Goal: Information Seeking & Learning: Check status

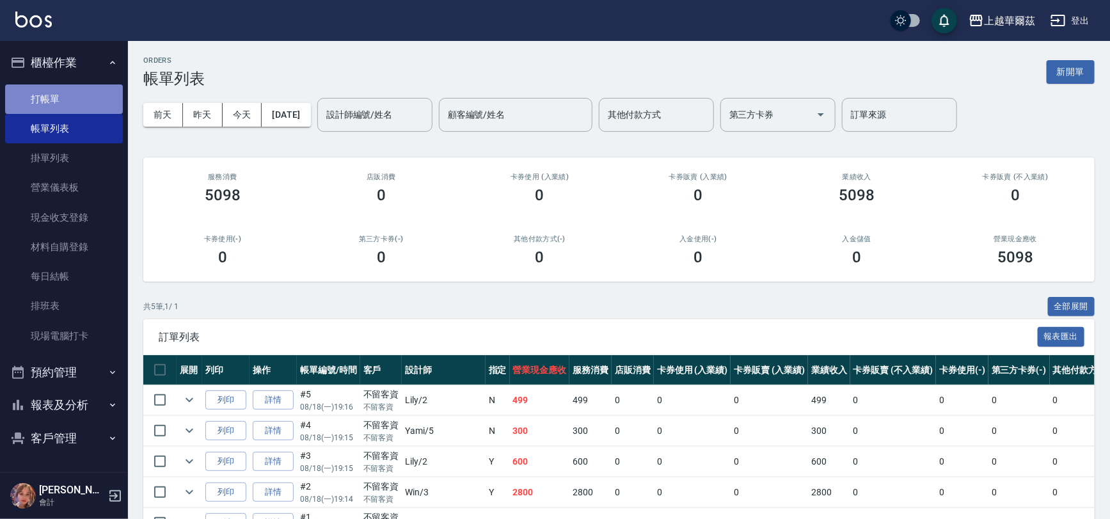
click at [69, 98] on link "打帳單" at bounding box center [64, 98] width 118 height 29
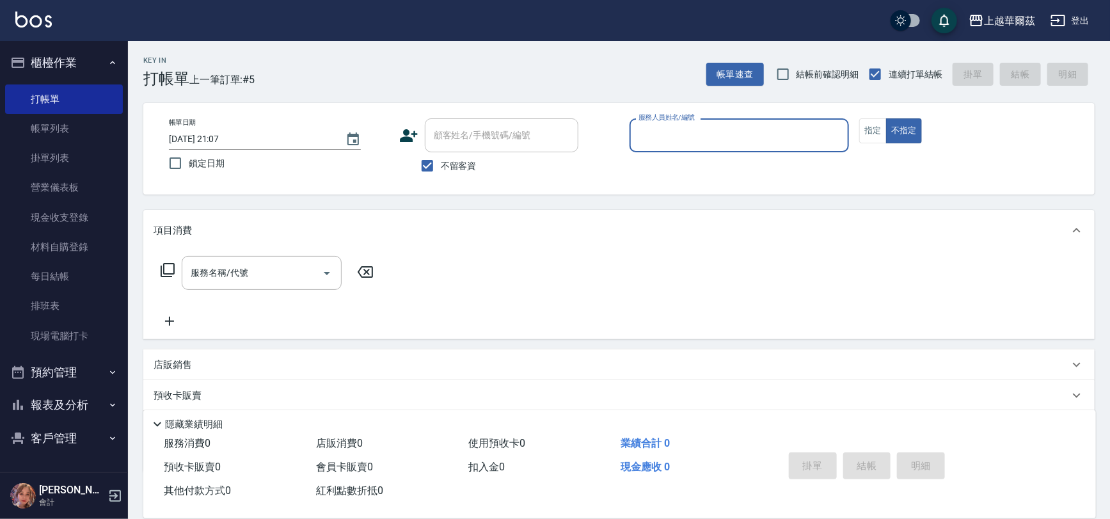
type input "8"
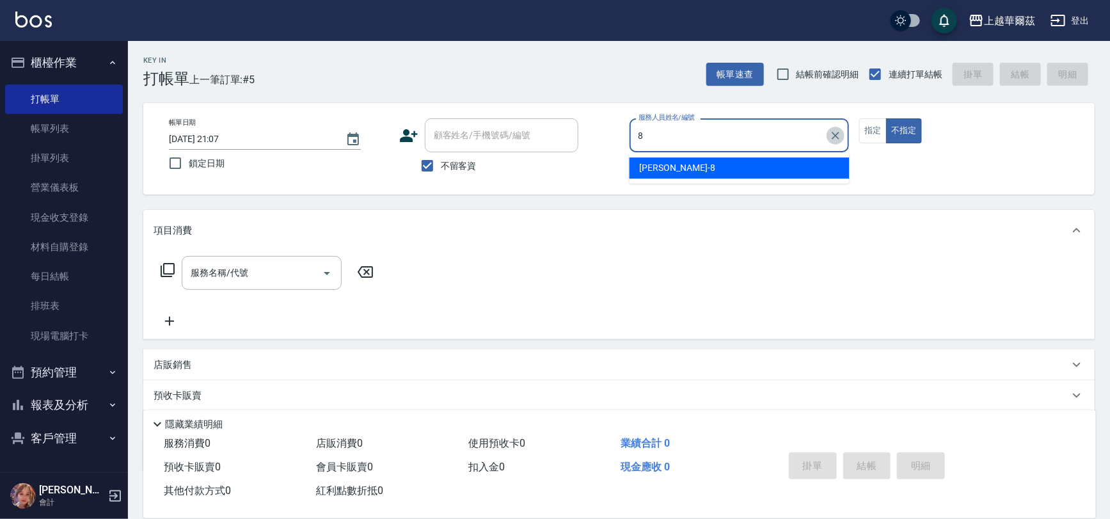
click at [838, 134] on icon "Clear" at bounding box center [836, 136] width 8 height 8
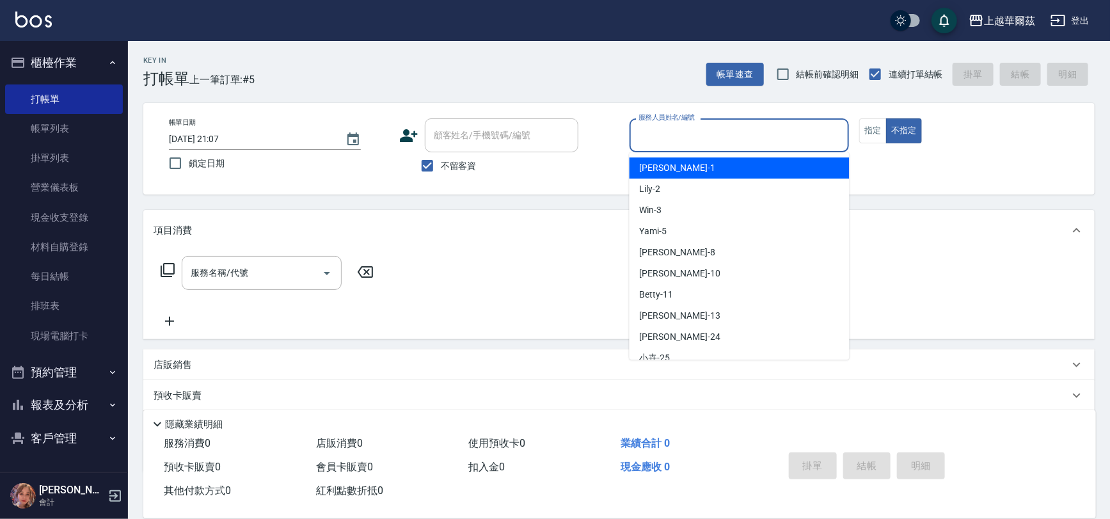
click at [343, 60] on div "Key In 打帳單 上一筆訂單:#5 帳單速查 結帳前確認明細 連續打單結帳 掛單 結帳 明細" at bounding box center [611, 64] width 967 height 47
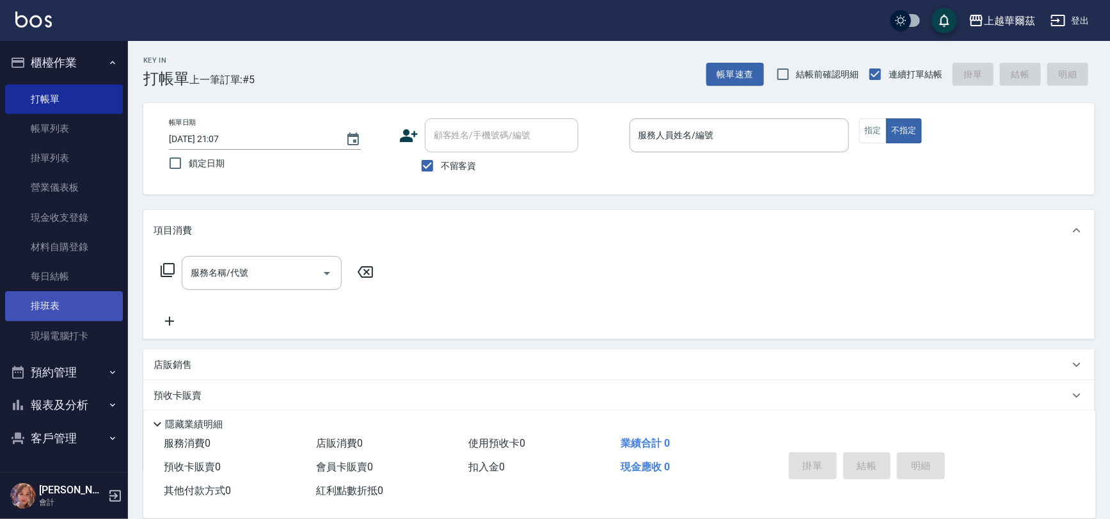
click at [51, 306] on link "排班表" at bounding box center [64, 305] width 118 height 29
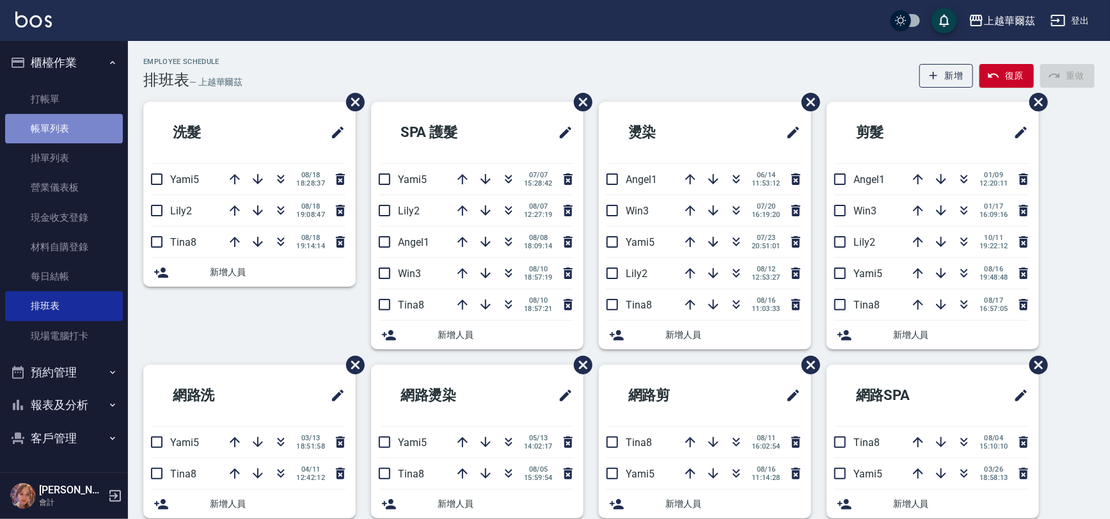
click at [51, 135] on link "帳單列表" at bounding box center [64, 128] width 118 height 29
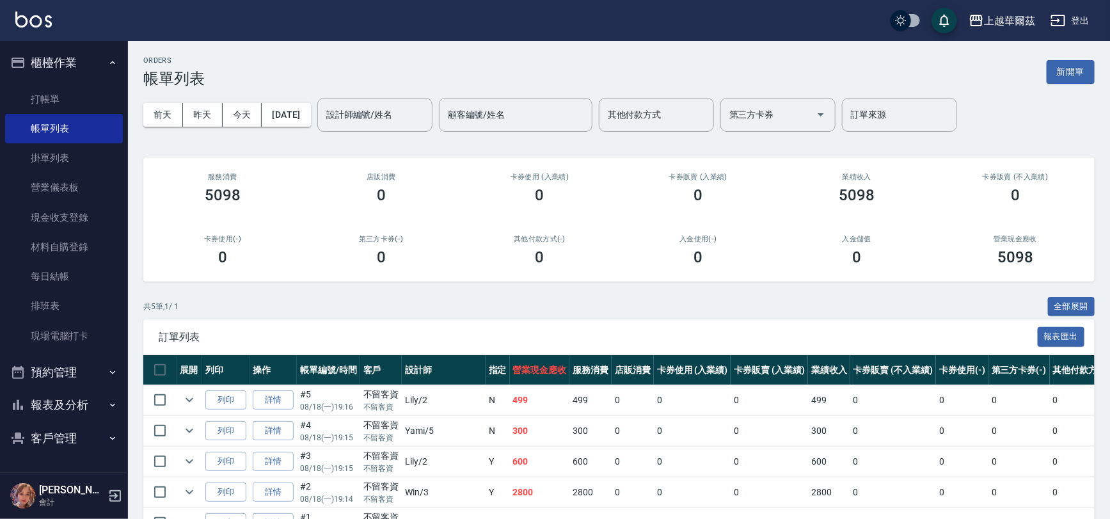
scroll to position [78, 0]
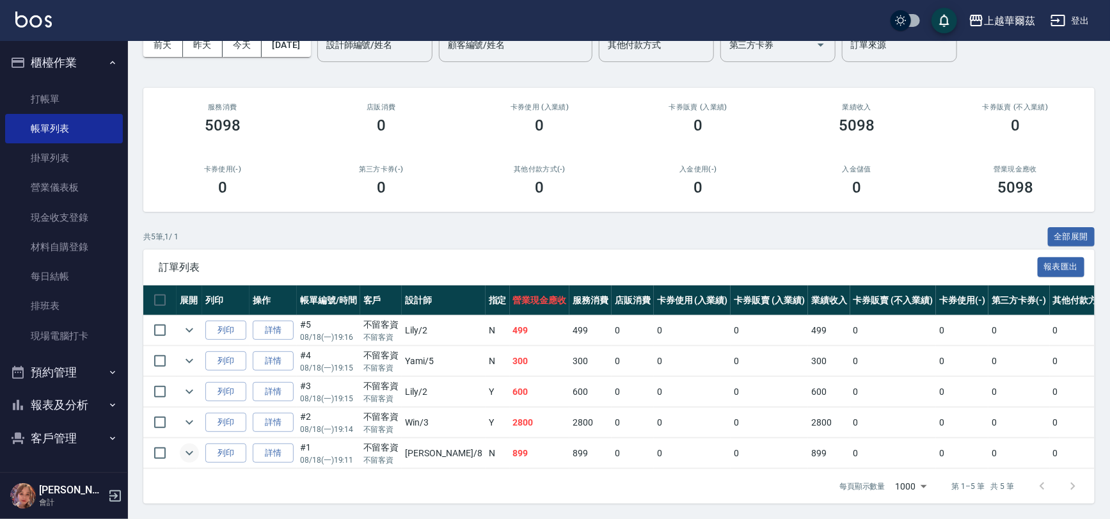
click at [186, 445] on icon "expand row" at bounding box center [189, 452] width 15 height 15
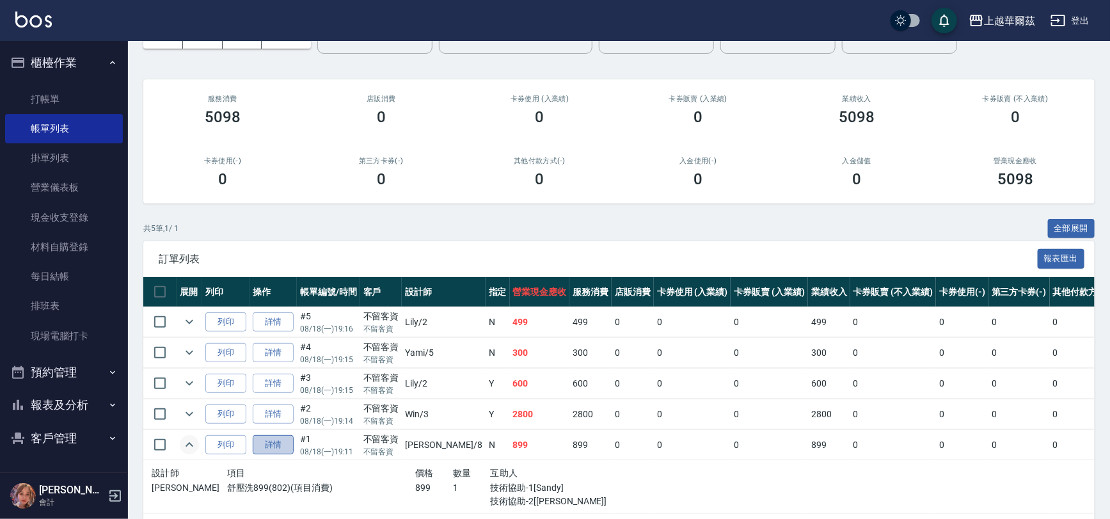
click at [282, 446] on link "詳情" at bounding box center [273, 445] width 41 height 20
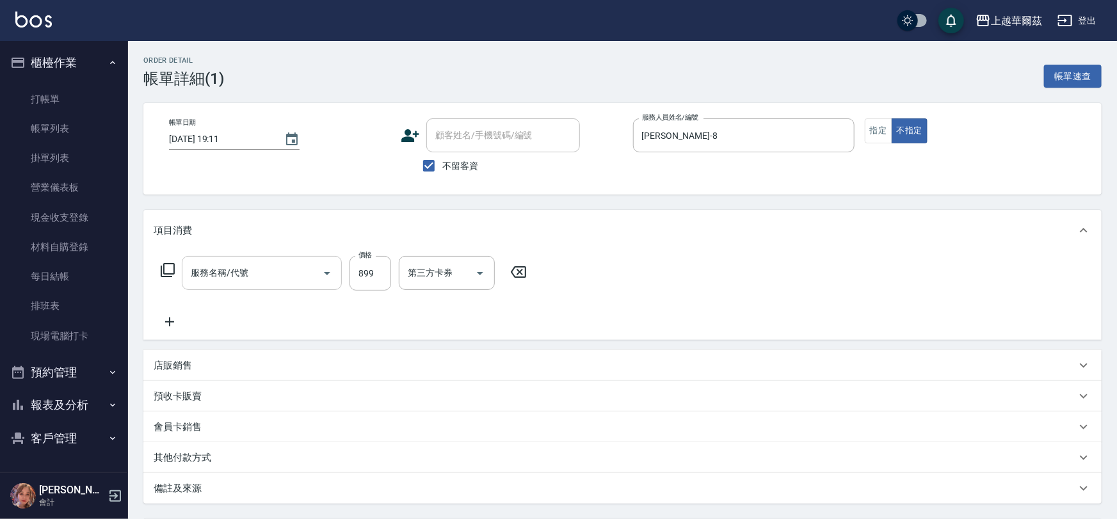
type input "[DATE] 19:11"
checkbox input "true"
type input "[PERSON_NAME]-8"
type input "舒壓洗899(802)"
click at [312, 273] on icon "Clear" at bounding box center [309, 273] width 13 height 13
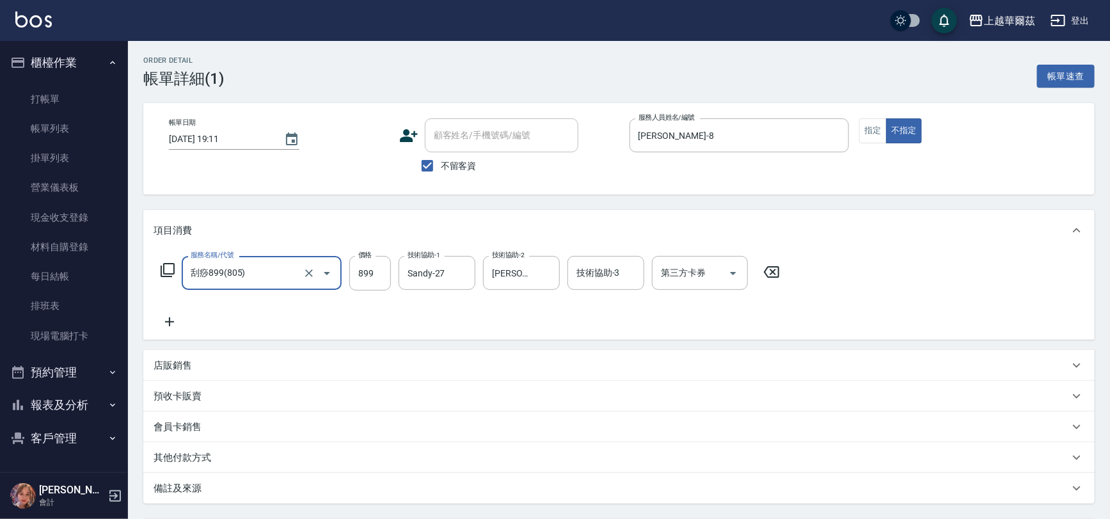
type input "刮痧899(805)"
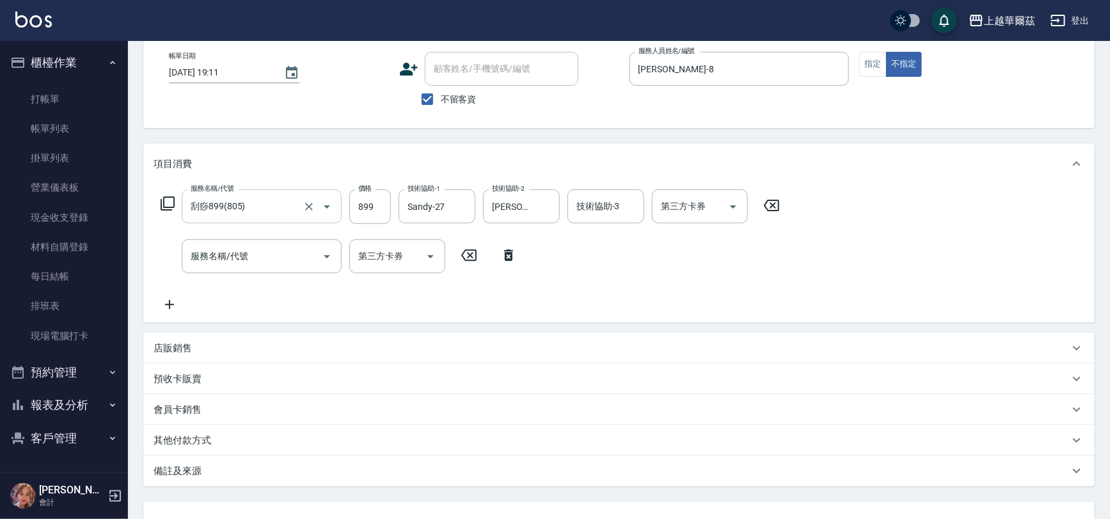
scroll to position [170, 0]
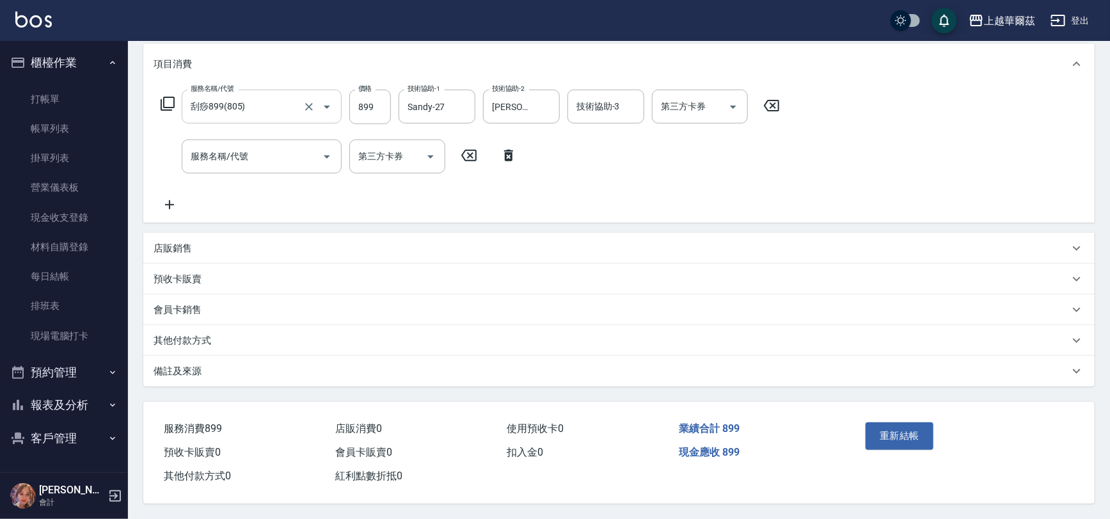
click at [905, 438] on button "重新結帳" at bounding box center [900, 435] width 68 height 27
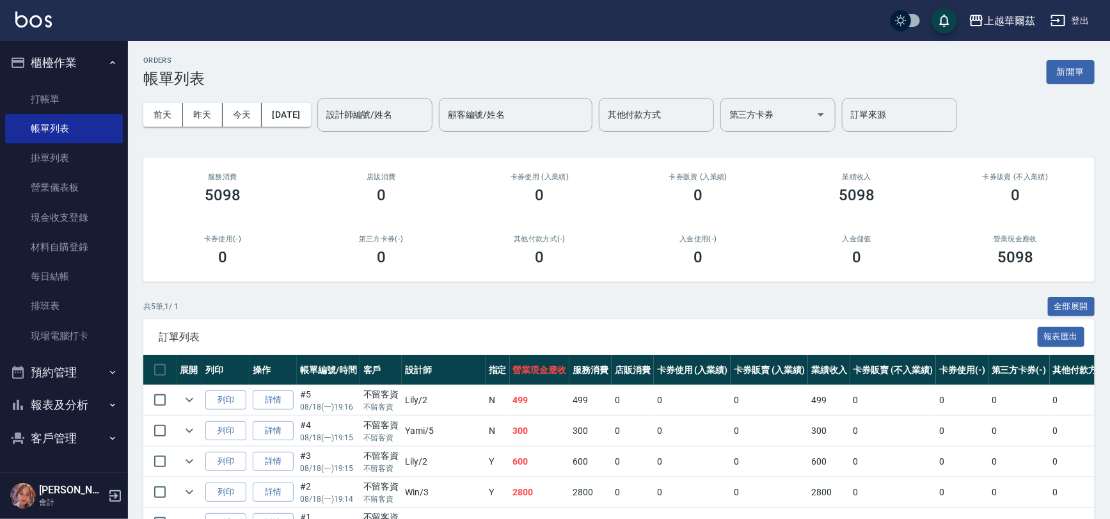
click at [65, 61] on button "櫃檯作業" at bounding box center [64, 62] width 118 height 33
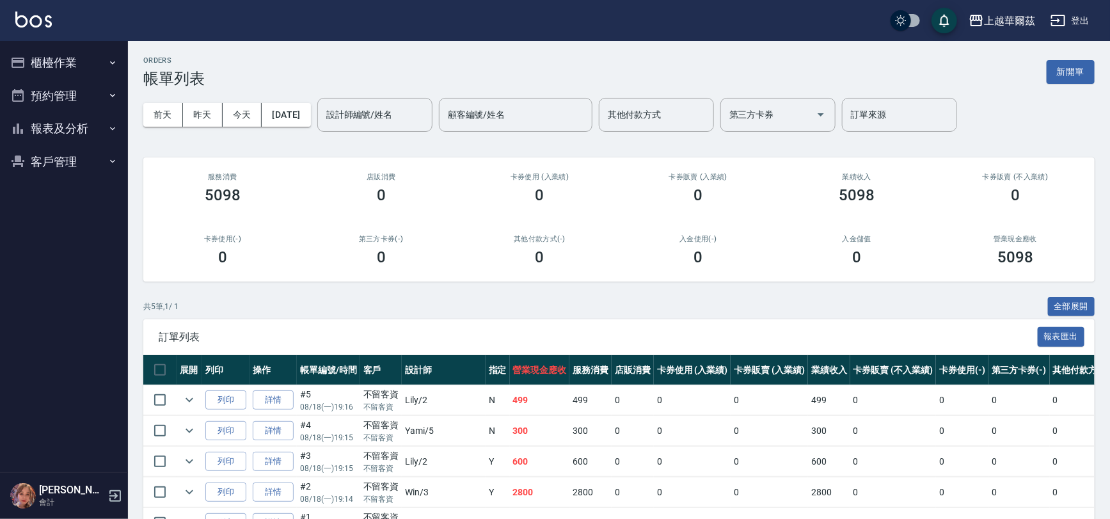
click at [87, 134] on button "報表及分析" at bounding box center [64, 128] width 118 height 33
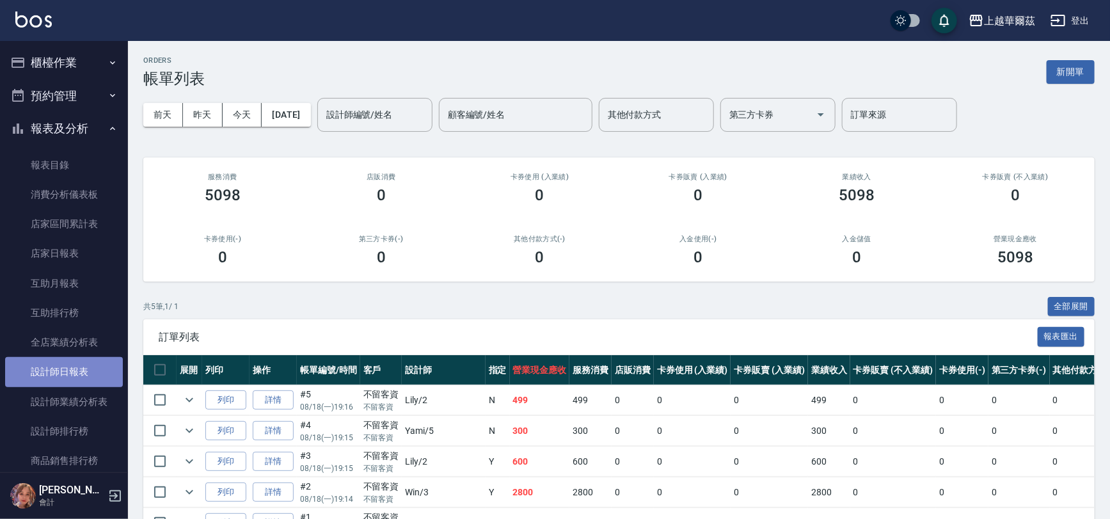
click at [71, 372] on link "設計師日報表" at bounding box center [64, 371] width 118 height 29
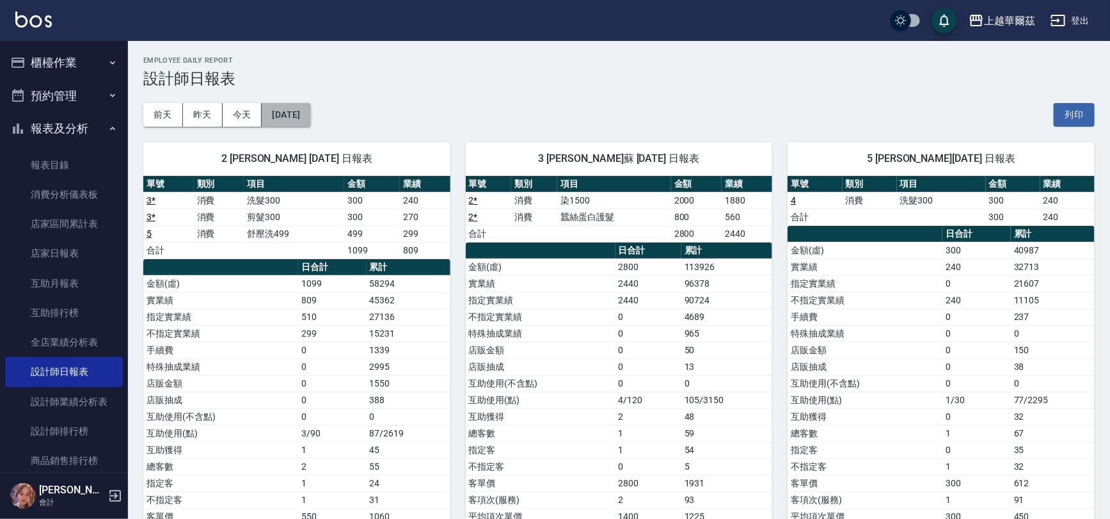
click at [301, 116] on button "[DATE]" at bounding box center [286, 115] width 49 height 24
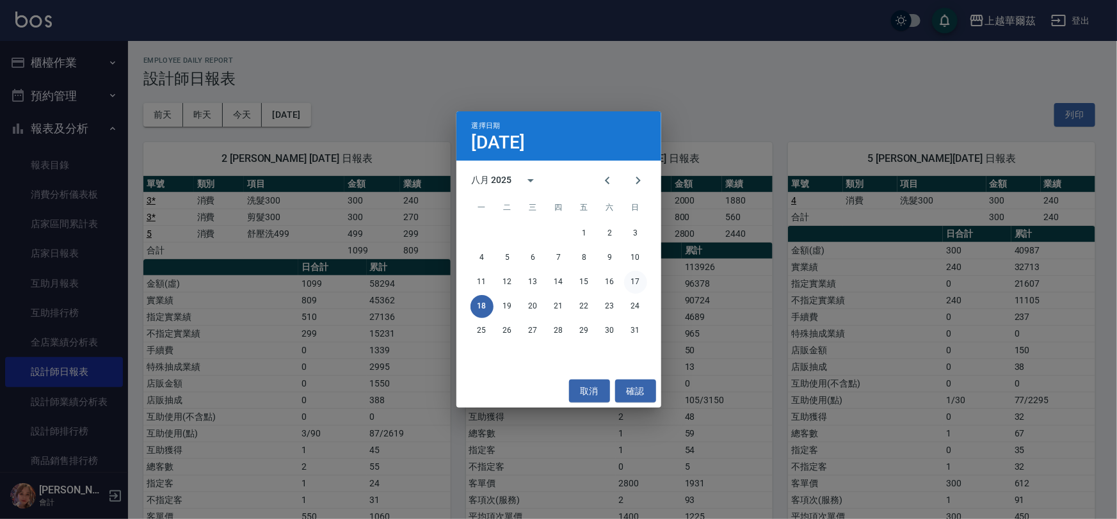
click at [634, 283] on button "17" at bounding box center [635, 282] width 23 height 23
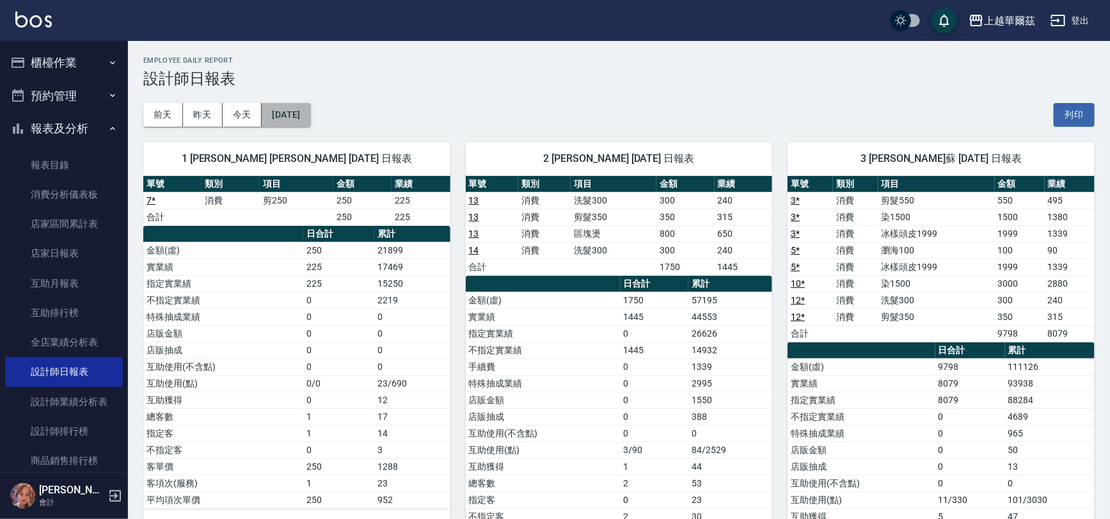
click at [309, 107] on button "[DATE]" at bounding box center [286, 115] width 49 height 24
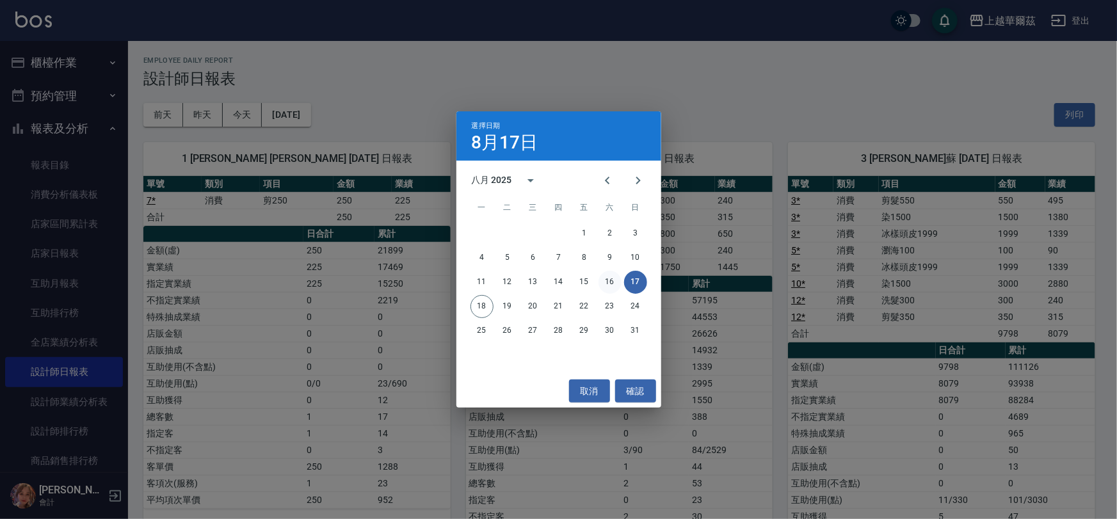
click at [607, 283] on button "16" at bounding box center [609, 282] width 23 height 23
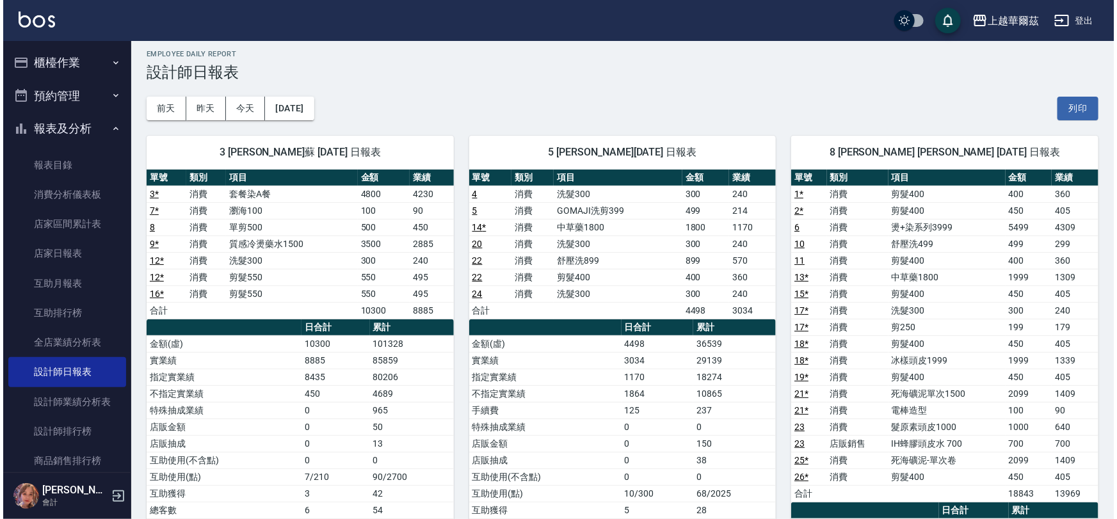
scroll to position [39, 0]
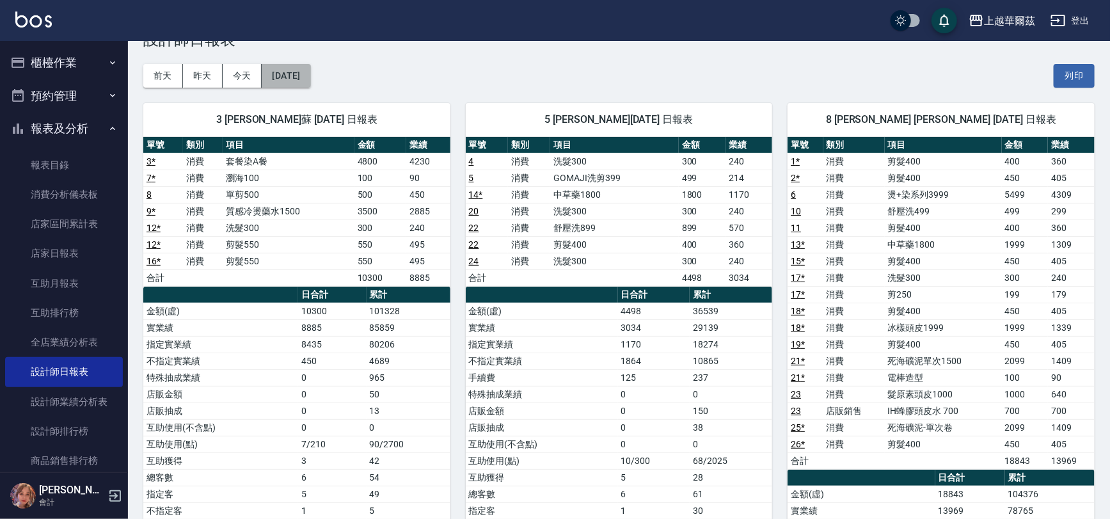
click at [276, 79] on button "[DATE]" at bounding box center [286, 76] width 49 height 24
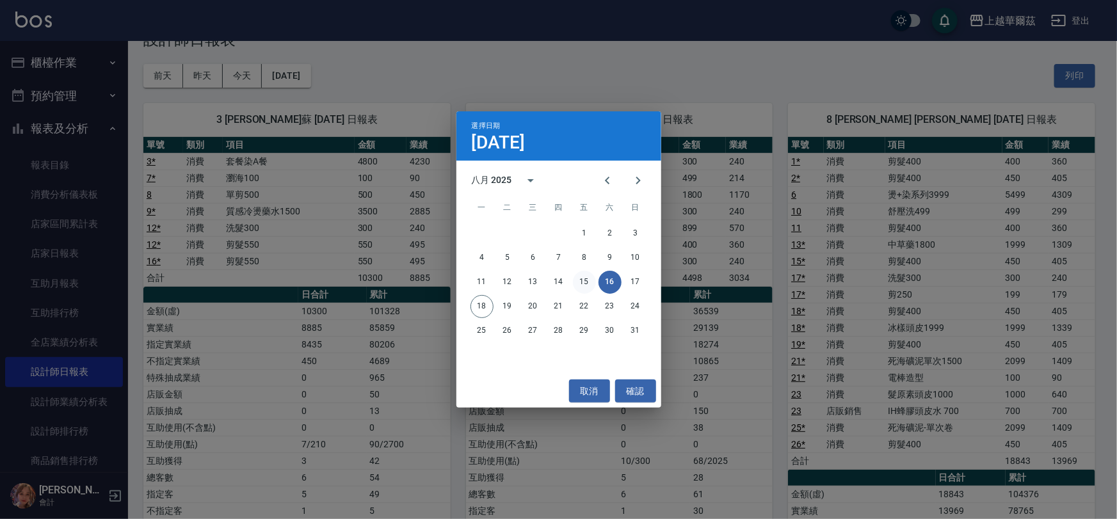
click at [587, 281] on button "15" at bounding box center [584, 282] width 23 height 23
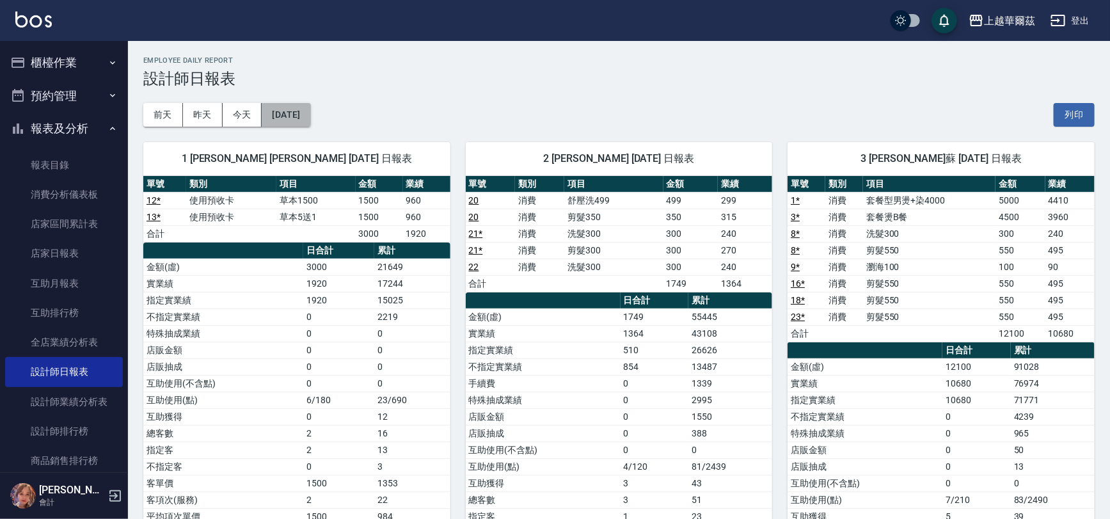
click at [283, 115] on button "[DATE]" at bounding box center [286, 115] width 49 height 24
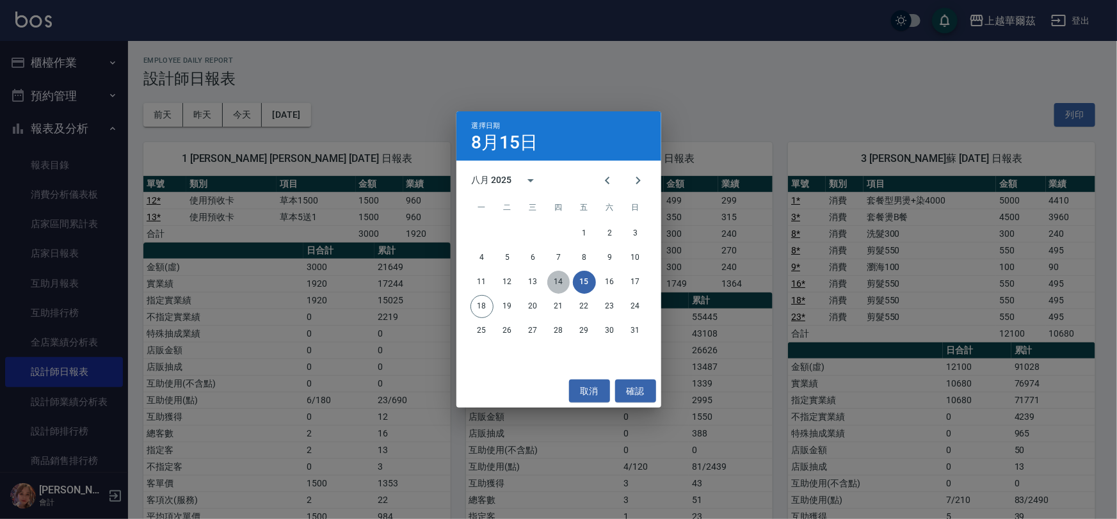
click at [561, 282] on button "14" at bounding box center [558, 282] width 23 height 23
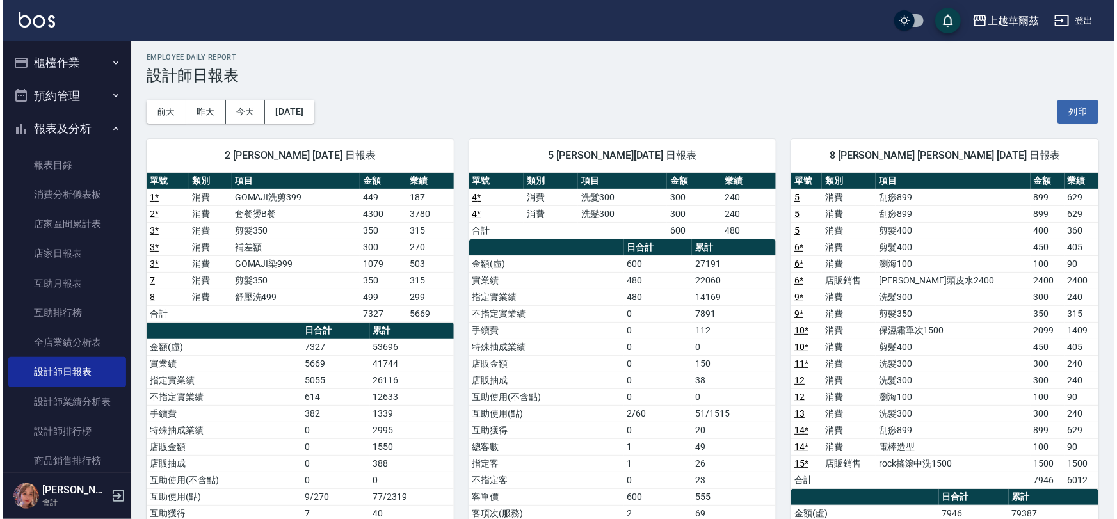
scroll to position [2, 0]
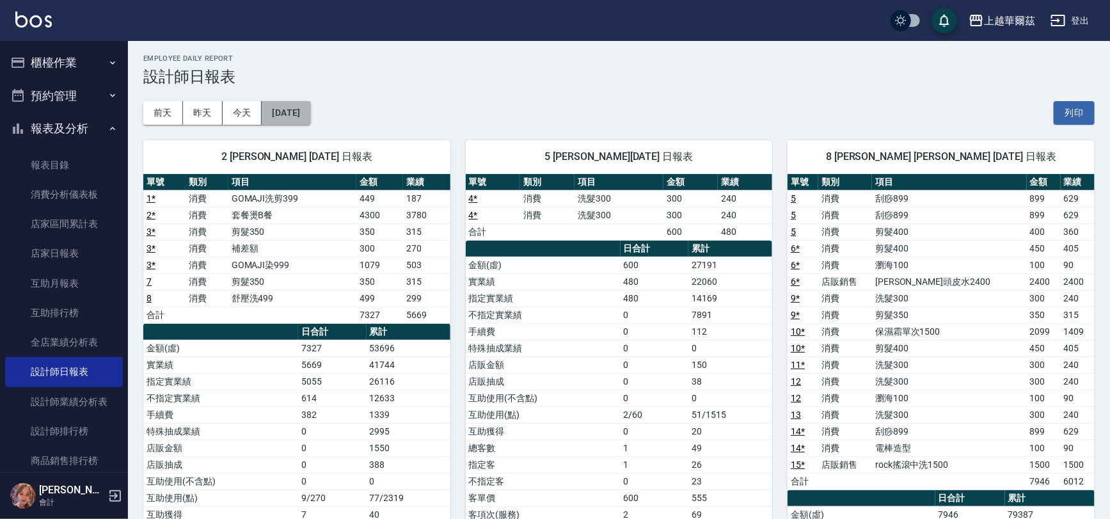
click at [310, 109] on button "[DATE]" at bounding box center [286, 113] width 49 height 24
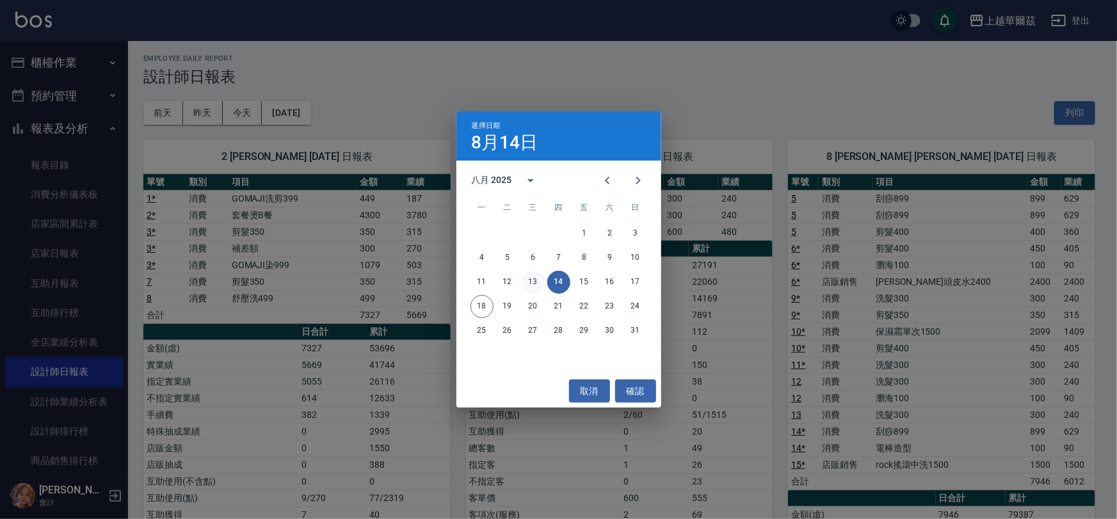
click at [531, 281] on button "13" at bounding box center [532, 282] width 23 height 23
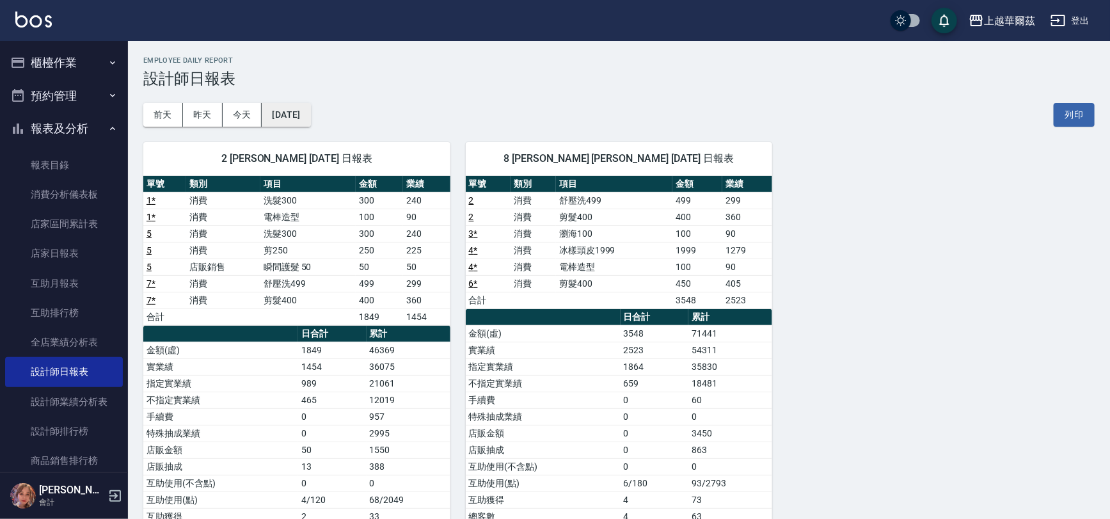
click at [286, 119] on button "[DATE]" at bounding box center [286, 115] width 49 height 24
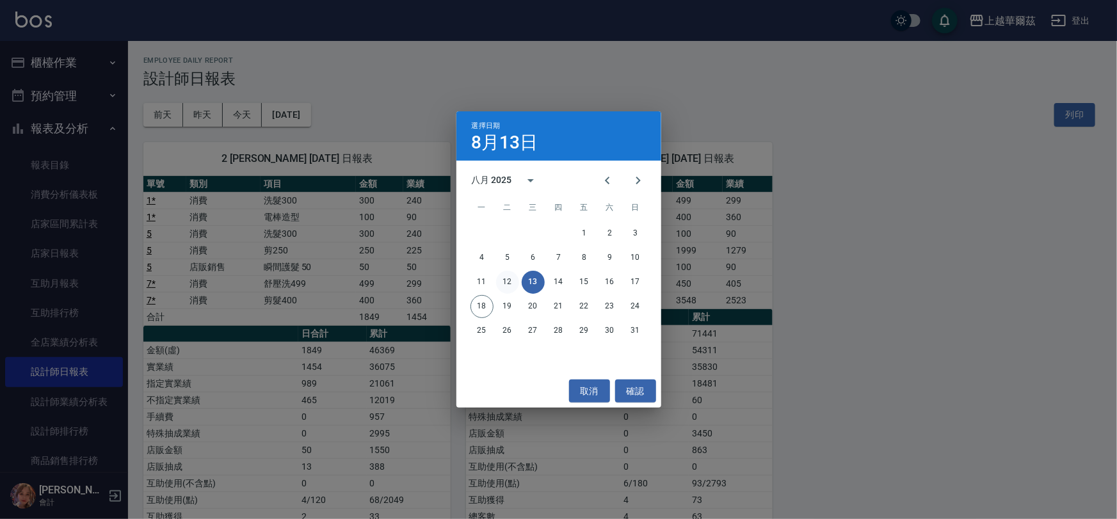
click at [507, 281] on button "12" at bounding box center [507, 282] width 23 height 23
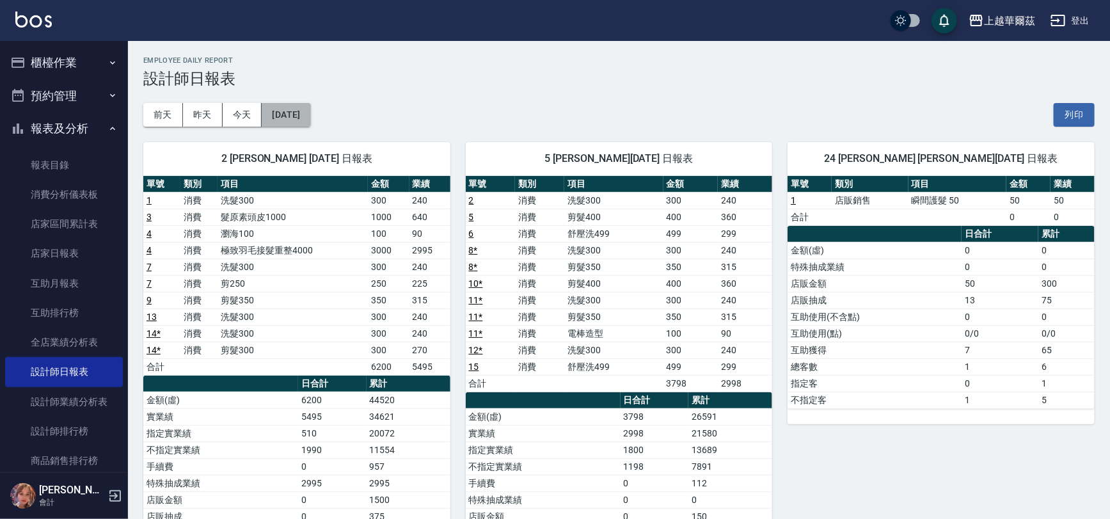
click at [294, 121] on button "[DATE]" at bounding box center [286, 115] width 49 height 24
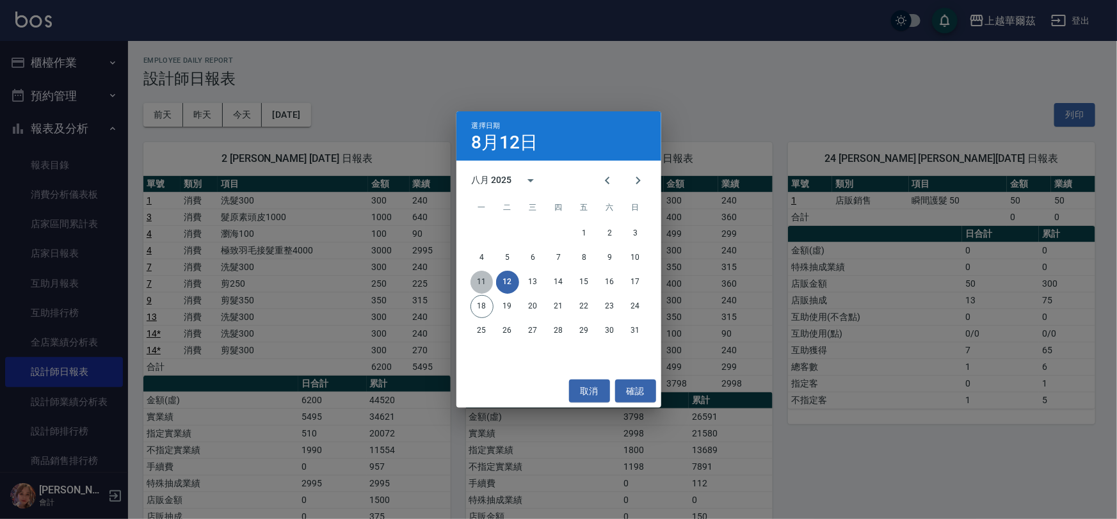
click at [480, 278] on button "11" at bounding box center [481, 282] width 23 height 23
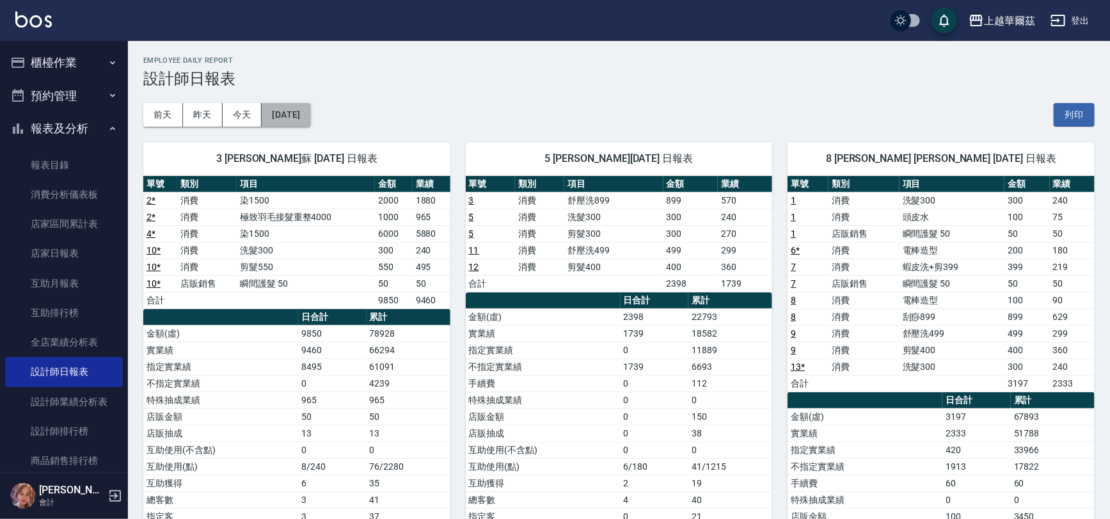
click at [310, 114] on button "[DATE]" at bounding box center [286, 115] width 49 height 24
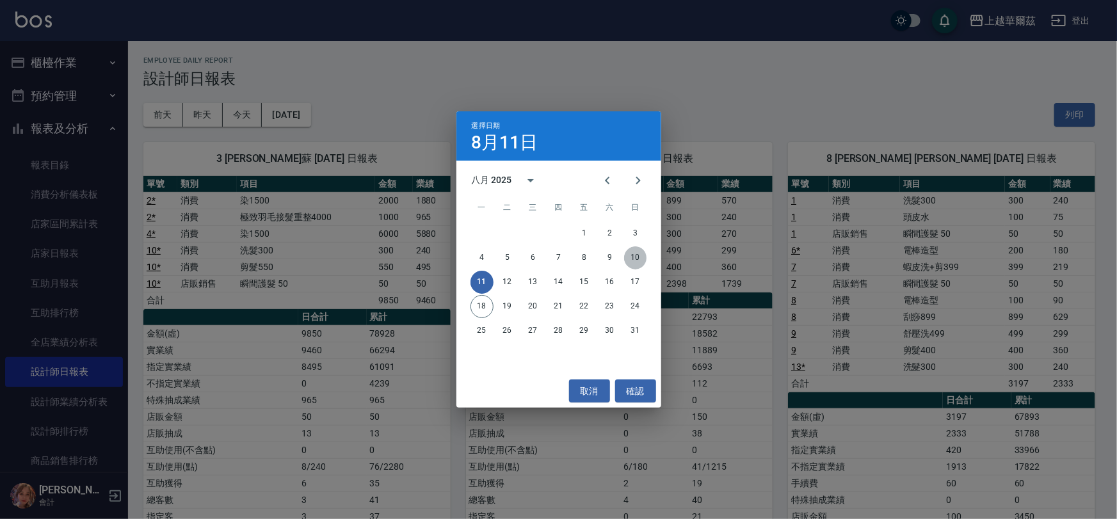
click at [642, 257] on button "10" at bounding box center [635, 257] width 23 height 23
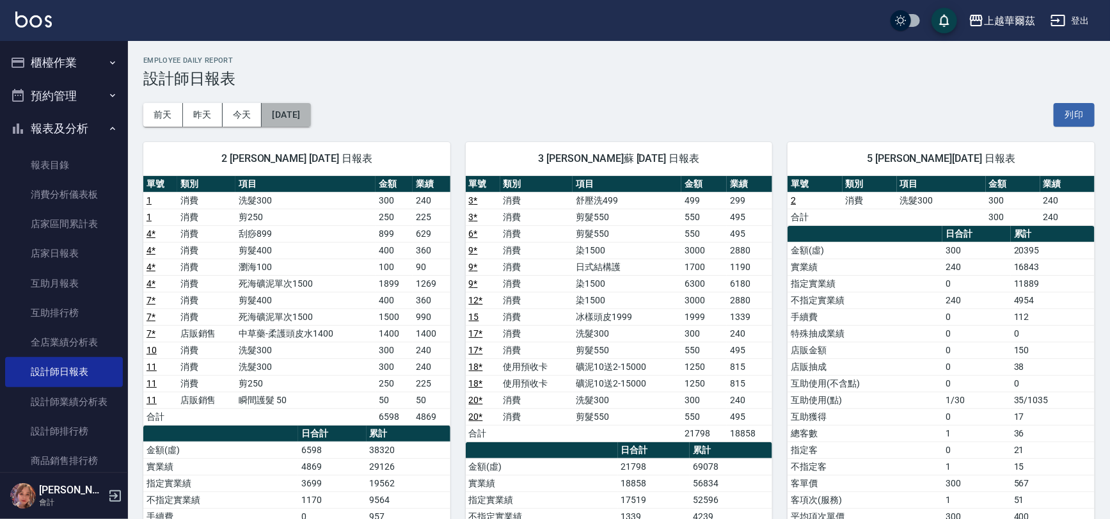
click at [305, 111] on button "[DATE]" at bounding box center [286, 115] width 49 height 24
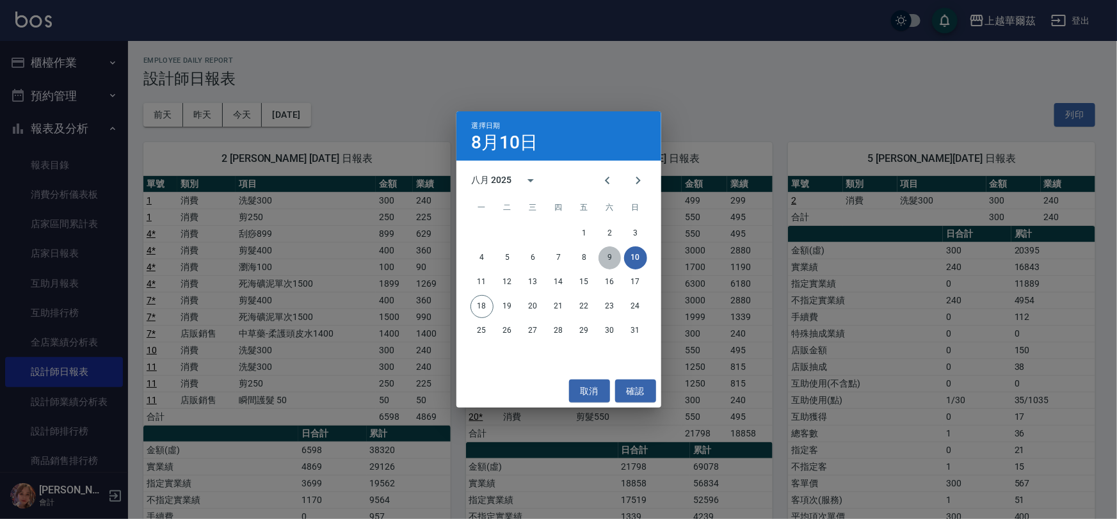
click at [608, 251] on button "9" at bounding box center [609, 257] width 23 height 23
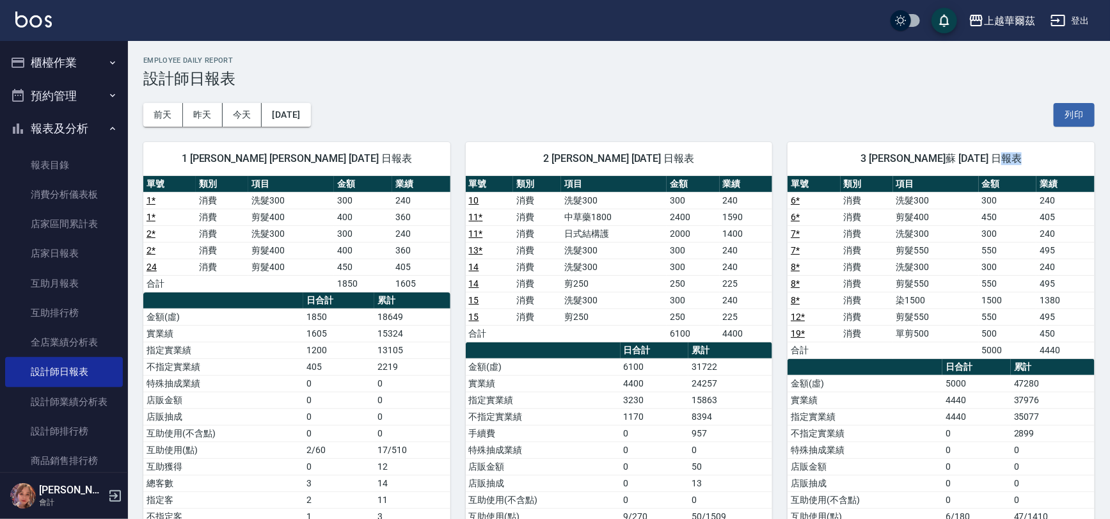
drag, startPoint x: 1109, startPoint y: 159, endPoint x: 1030, endPoint y: 180, distance: 82.3
drag, startPoint x: 948, startPoint y: 102, endPoint x: 1062, endPoint y: 105, distance: 113.9
click at [960, 102] on div "[DATE] [DATE] [DATE] [DATE] 列印" at bounding box center [618, 115] width 951 height 54
click at [308, 115] on button "[DATE]" at bounding box center [286, 115] width 49 height 24
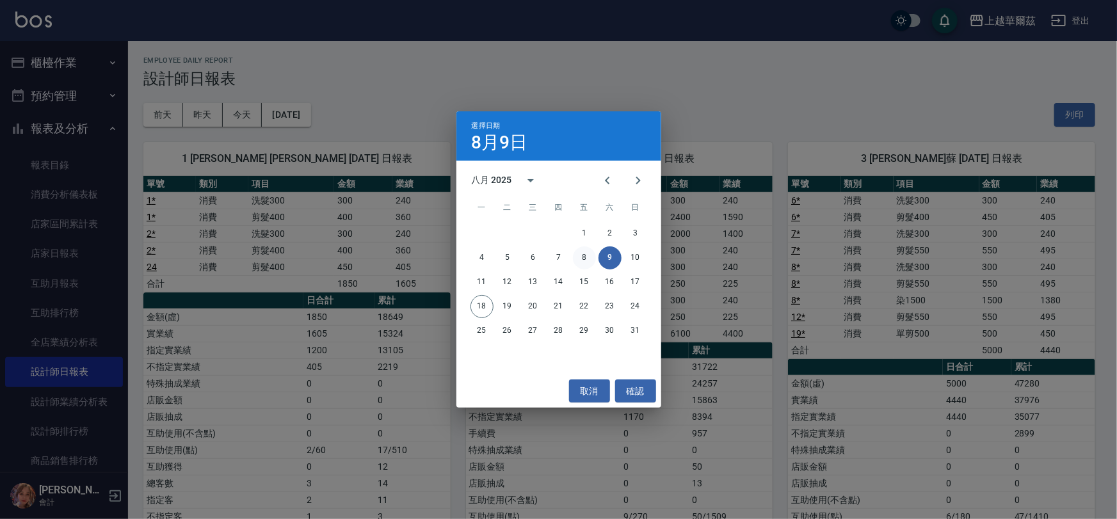
click at [586, 260] on button "8" at bounding box center [584, 257] width 23 height 23
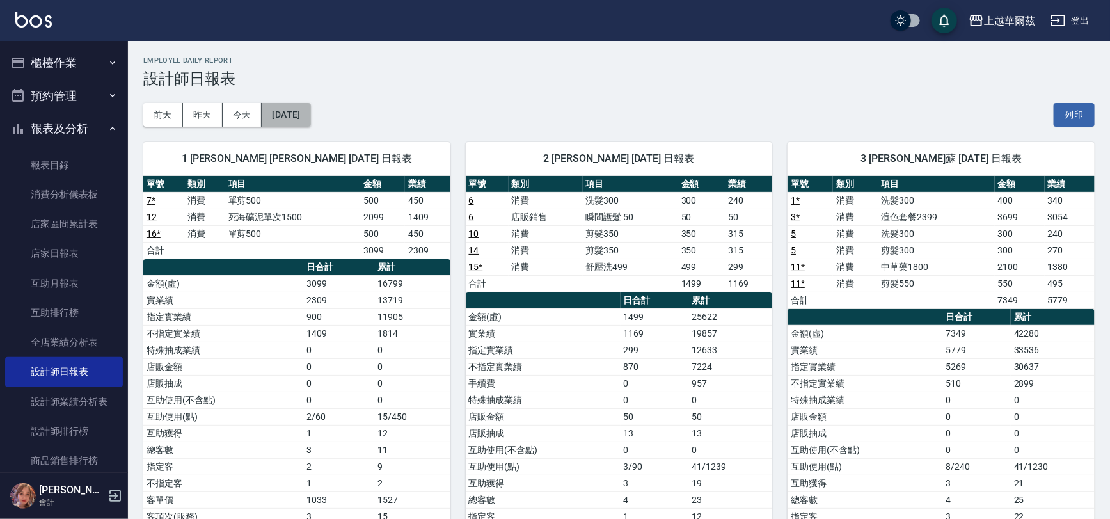
click at [310, 114] on button "[DATE]" at bounding box center [286, 115] width 49 height 24
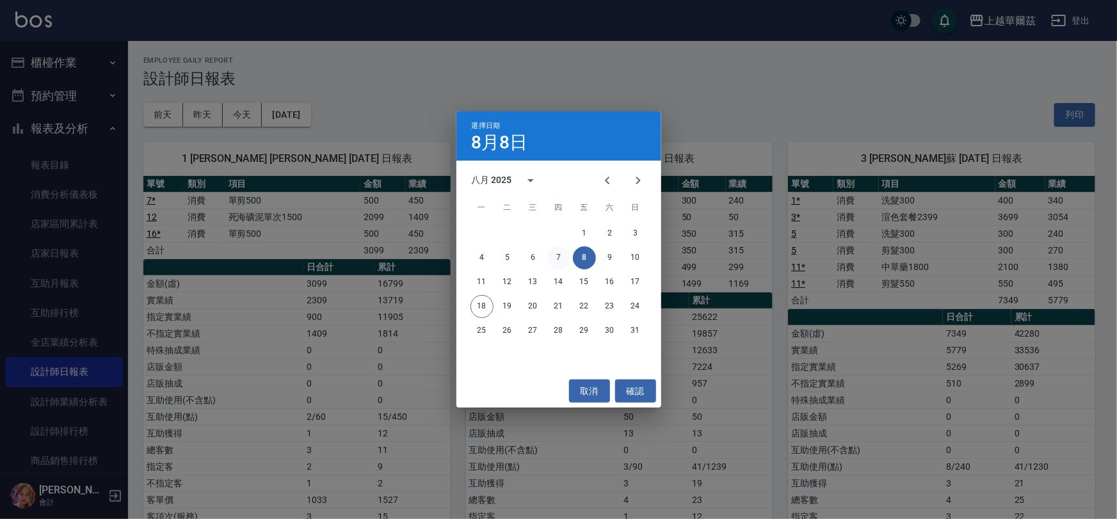
click at [559, 260] on button "7" at bounding box center [558, 257] width 23 height 23
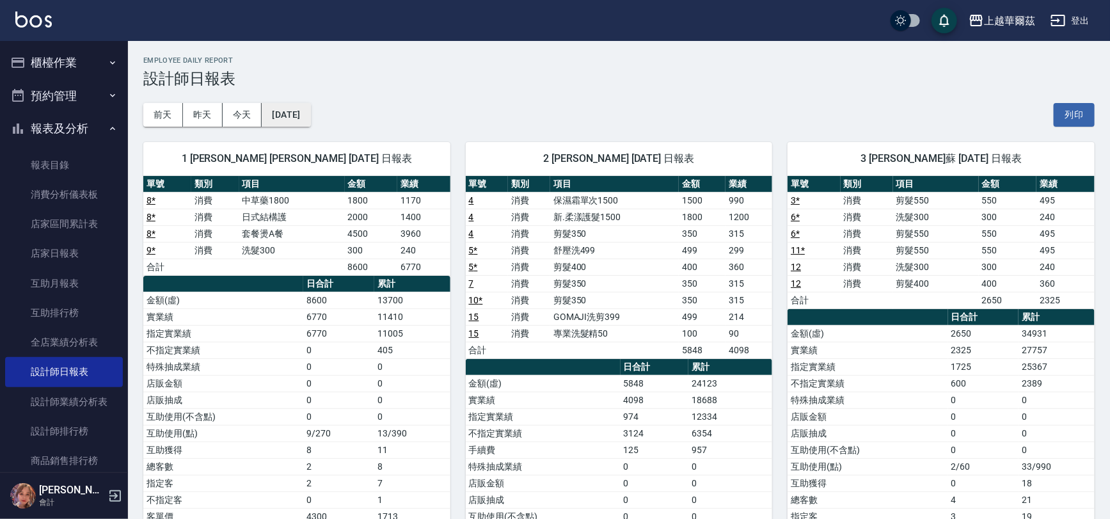
click at [298, 109] on button "[DATE]" at bounding box center [286, 115] width 49 height 24
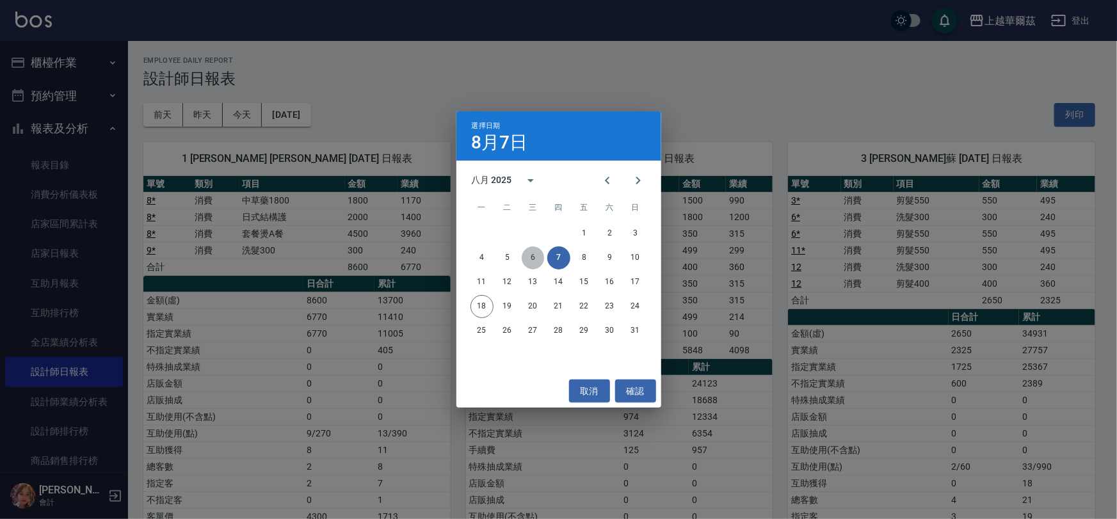
click at [534, 260] on button "6" at bounding box center [532, 257] width 23 height 23
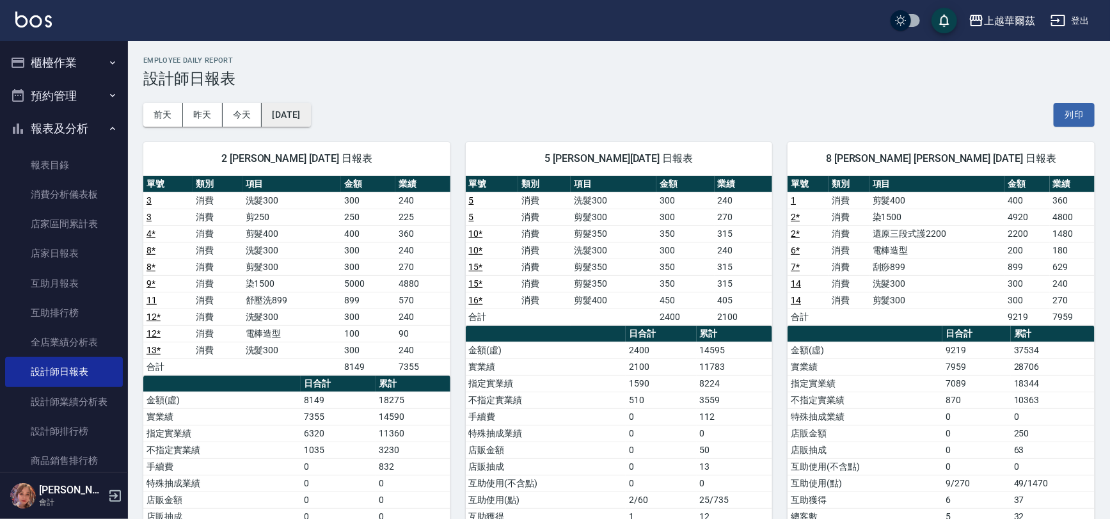
click at [296, 107] on button "[DATE]" at bounding box center [286, 115] width 49 height 24
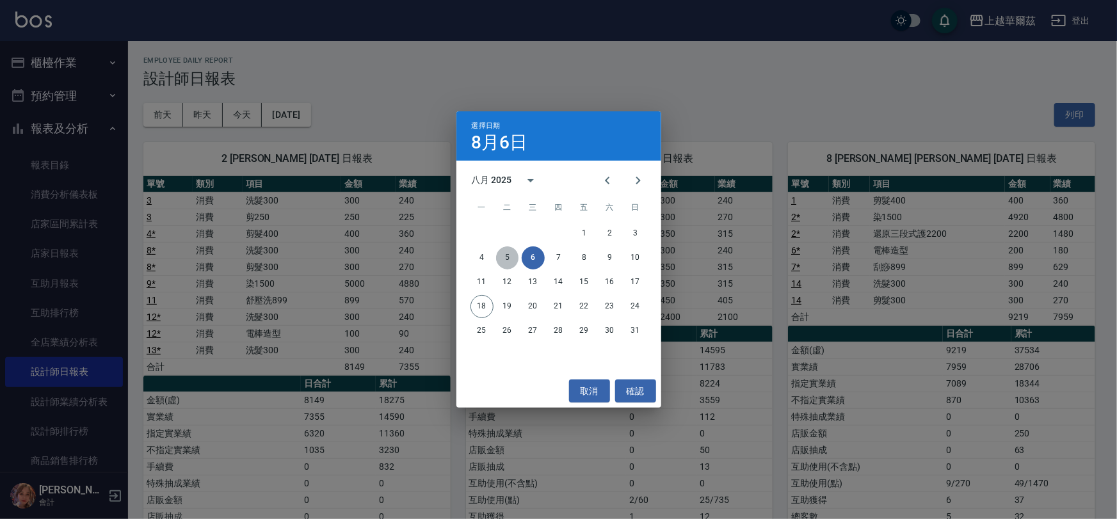
click at [513, 260] on button "5" at bounding box center [507, 257] width 23 height 23
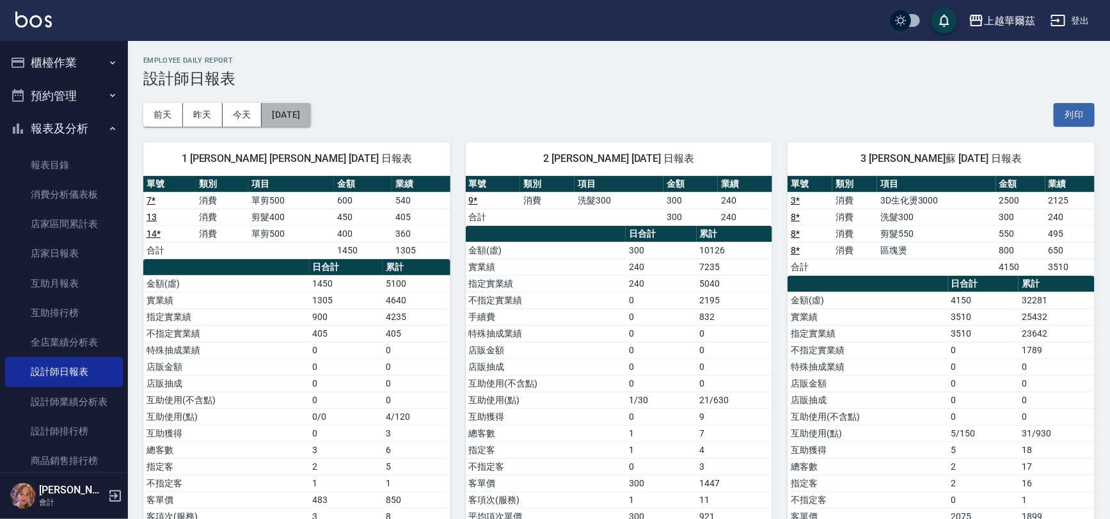
click at [287, 115] on button "[DATE]" at bounding box center [286, 115] width 49 height 24
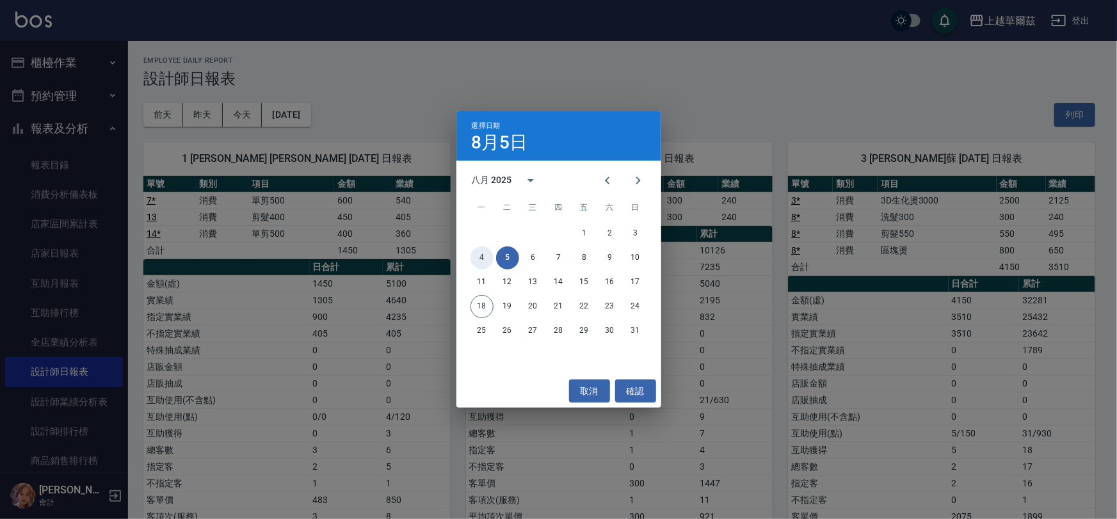
drag, startPoint x: 484, startPoint y: 259, endPoint x: 395, endPoint y: 253, distance: 89.8
click at [484, 259] on button "4" at bounding box center [481, 257] width 23 height 23
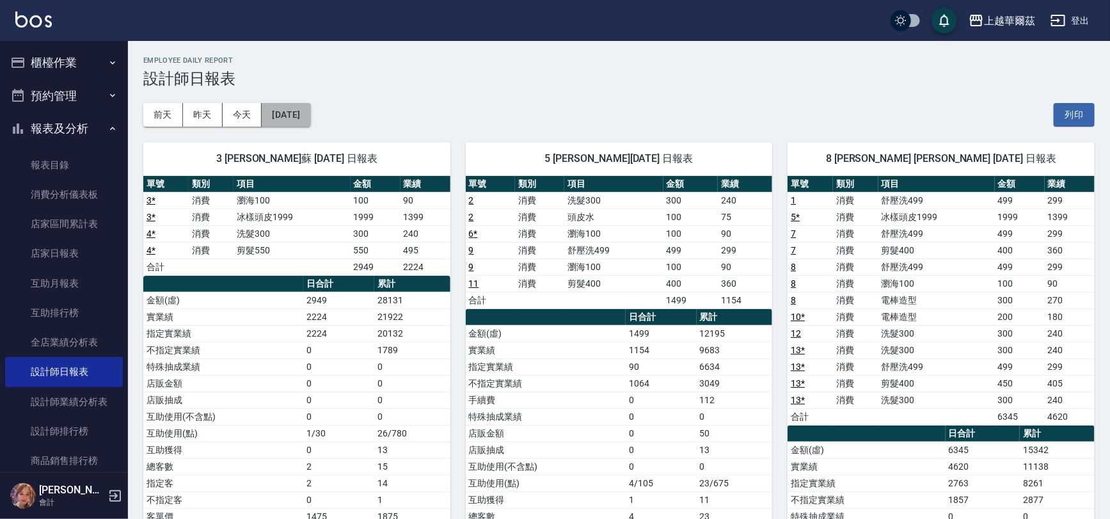
click at [286, 108] on button "[DATE]" at bounding box center [286, 115] width 49 height 24
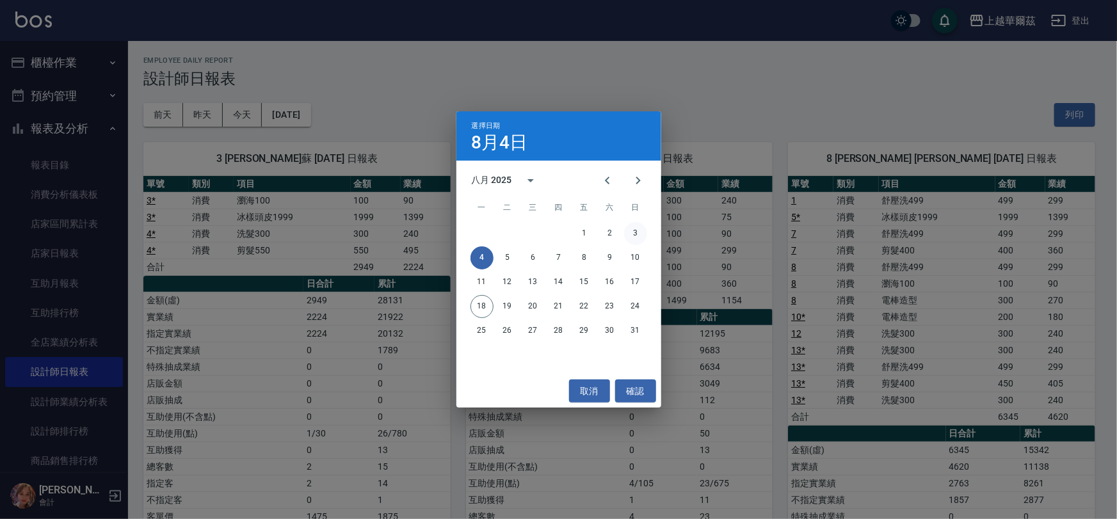
click at [632, 231] on button "3" at bounding box center [635, 233] width 23 height 23
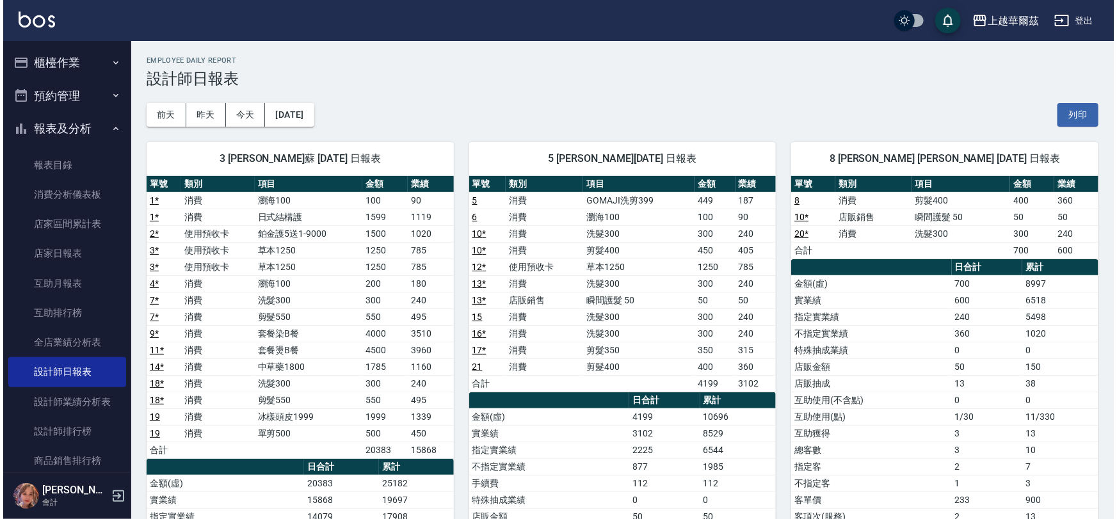
scroll to position [10, 0]
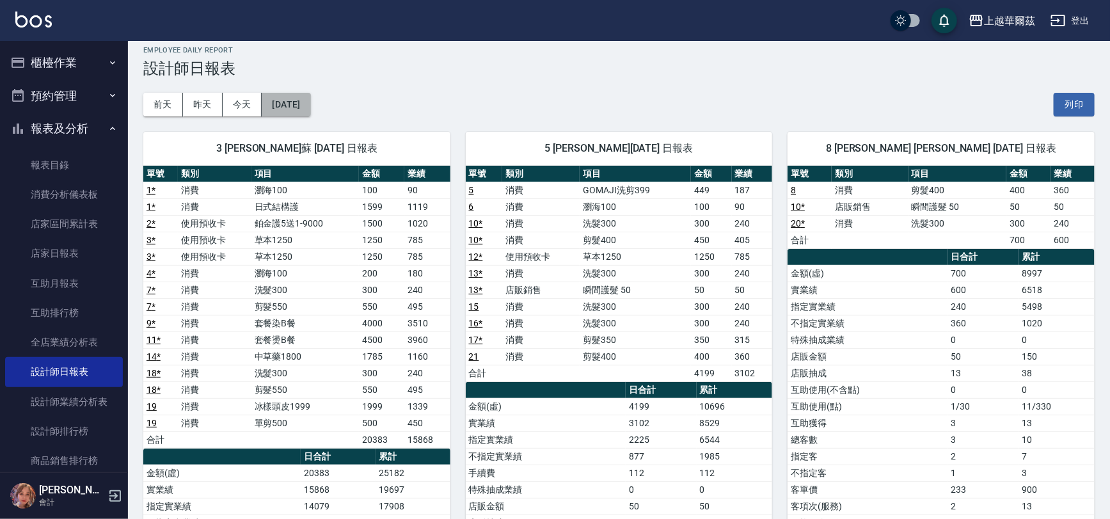
click at [309, 101] on button "[DATE]" at bounding box center [286, 105] width 49 height 24
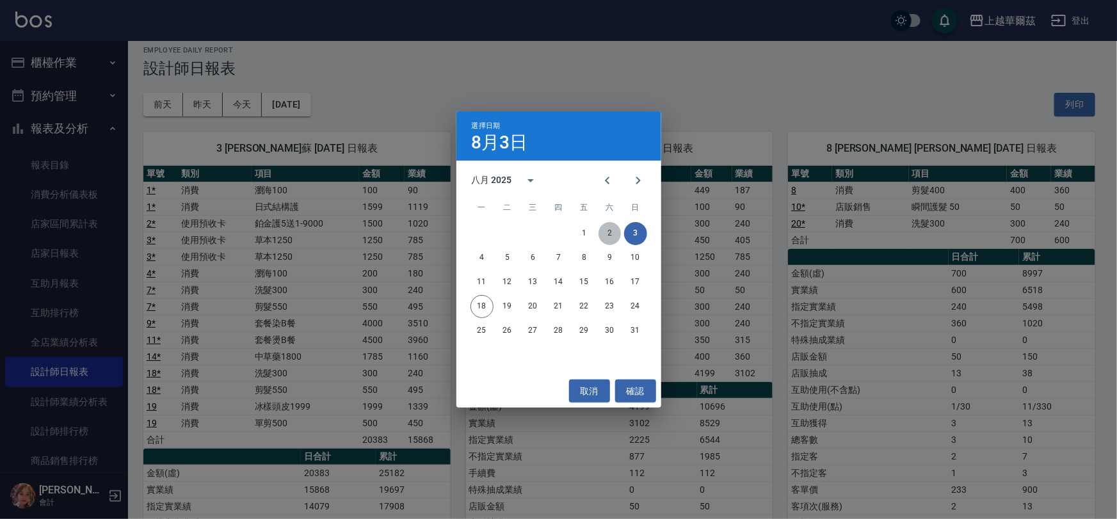
click at [606, 232] on button "2" at bounding box center [609, 233] width 23 height 23
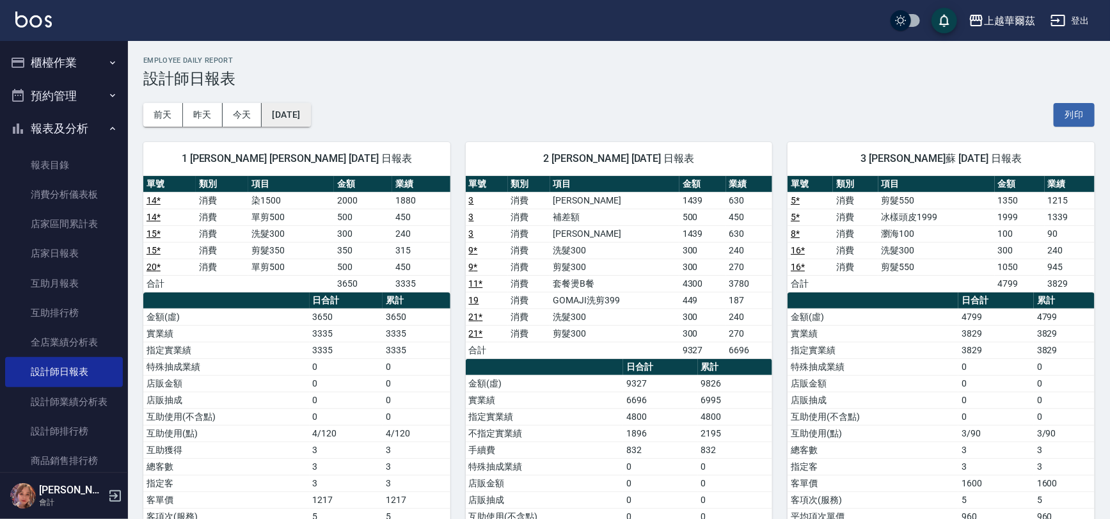
click at [284, 115] on button "[DATE]" at bounding box center [286, 115] width 49 height 24
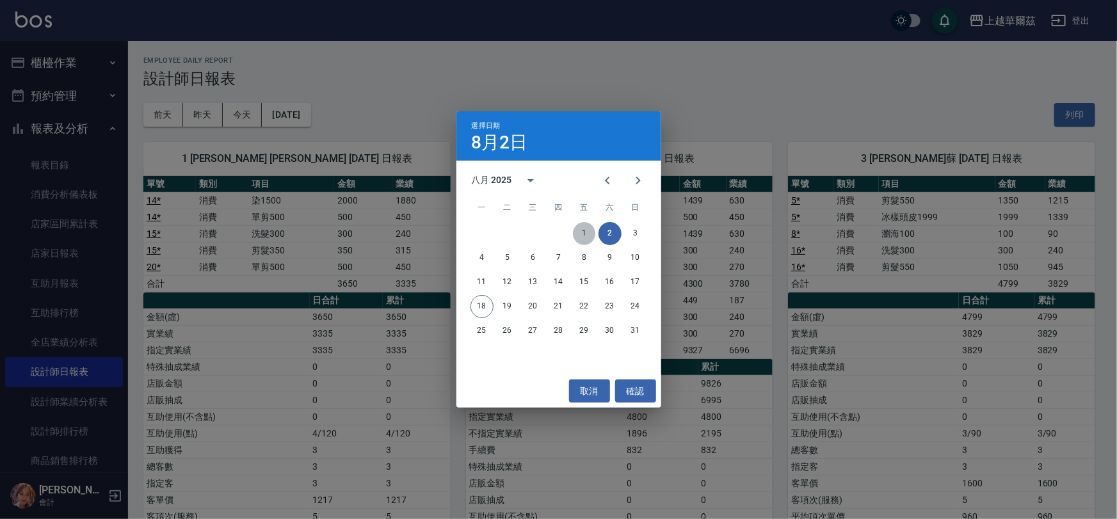
click at [585, 235] on button "1" at bounding box center [584, 233] width 23 height 23
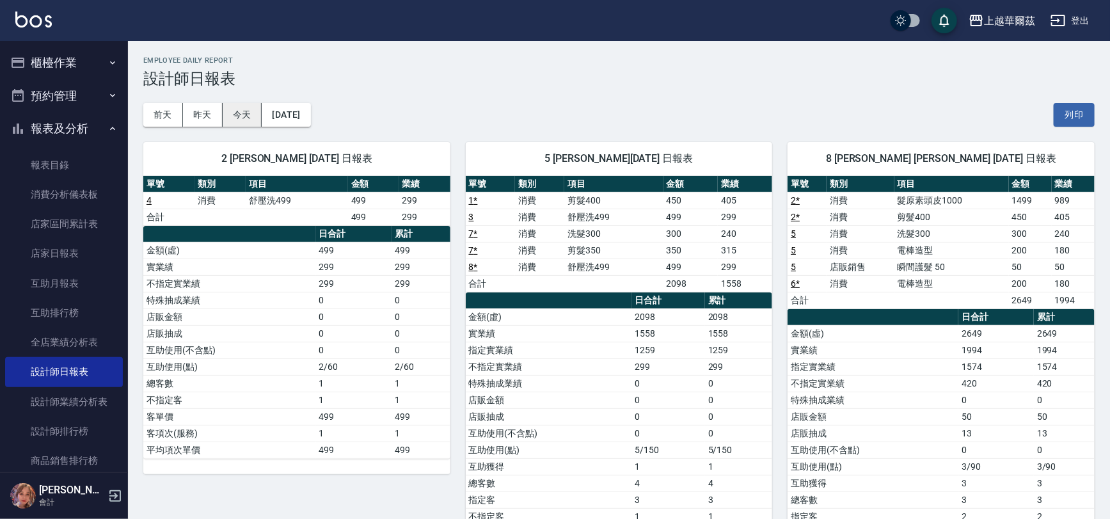
click at [241, 120] on button "今天" at bounding box center [243, 115] width 40 height 24
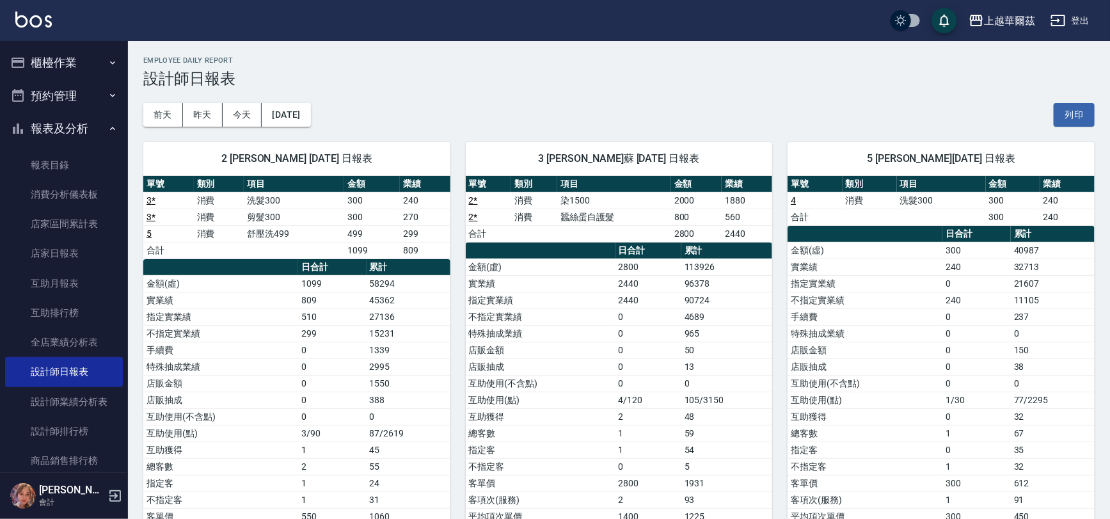
scroll to position [23, 0]
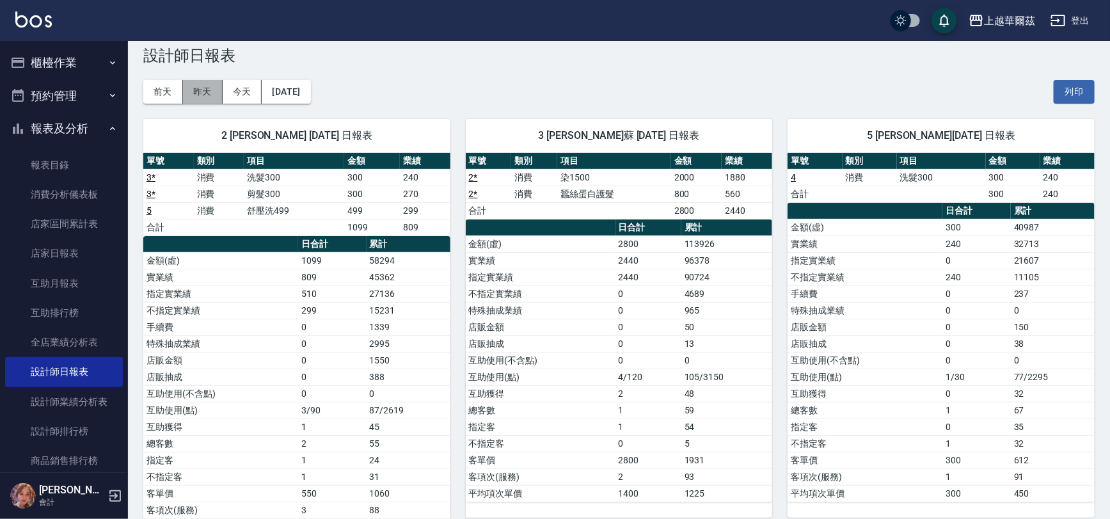
click at [198, 94] on button "昨天" at bounding box center [203, 92] width 40 height 24
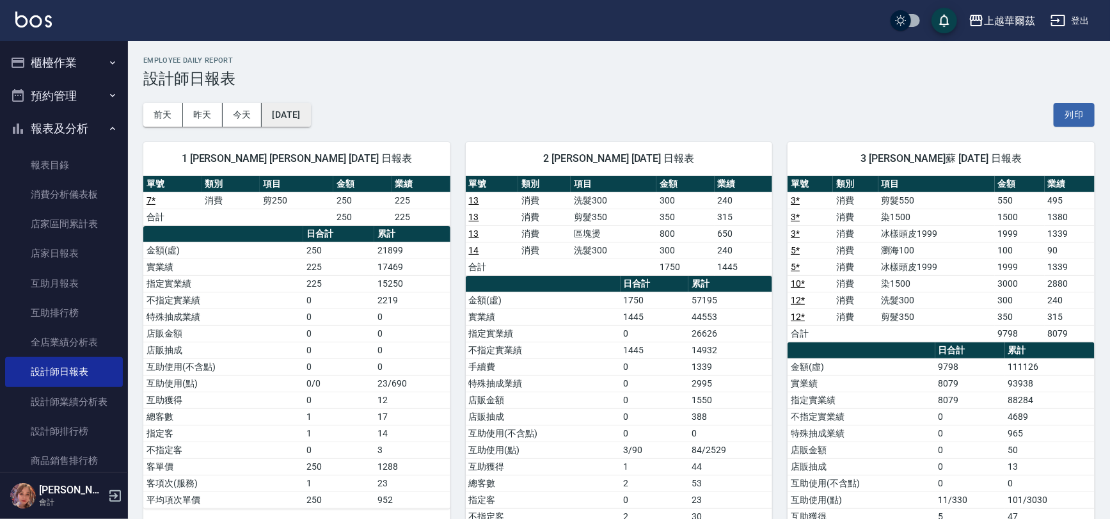
click at [310, 115] on button "[DATE]" at bounding box center [286, 115] width 49 height 24
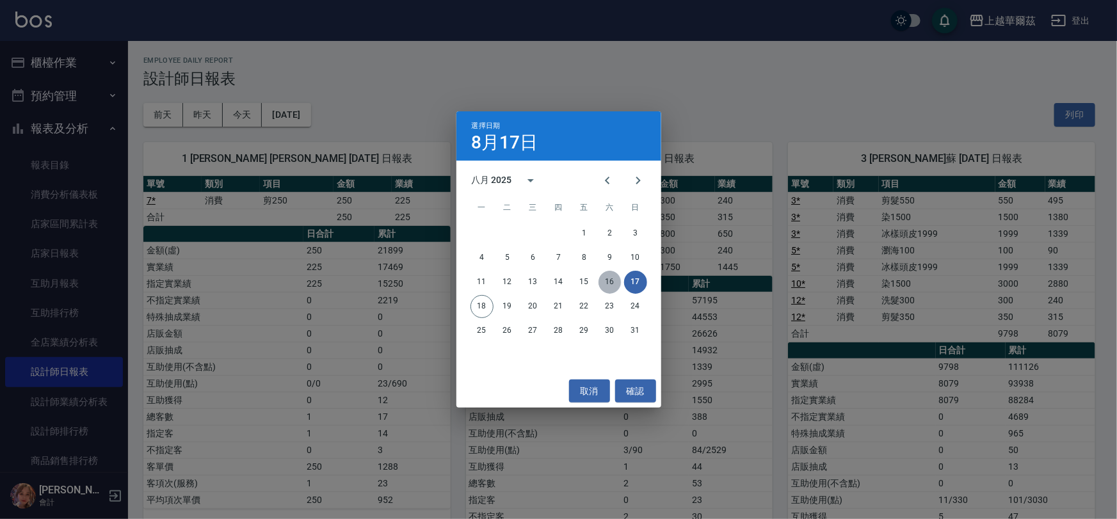
drag, startPoint x: 607, startPoint y: 282, endPoint x: 448, endPoint y: 208, distance: 175.5
click at [607, 281] on button "16" at bounding box center [609, 282] width 23 height 23
